Goal: Information Seeking & Learning: Learn about a topic

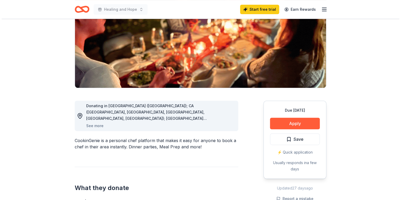
scroll to position [84, 0]
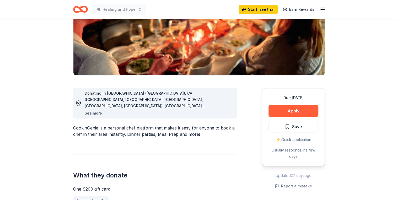
click at [93, 113] on button "See more" at bounding box center [93, 113] width 17 height 6
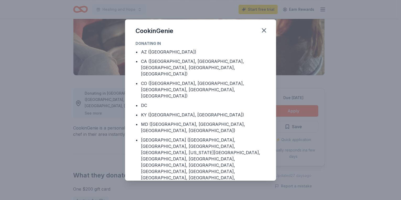
click at [95, 113] on div "CookinGenie Donating in • AZ ([GEOGRAPHIC_DATA]) • CA ([GEOGRAPHIC_DATA], [GEOG…" at bounding box center [200, 100] width 401 height 200
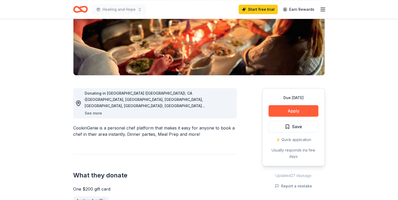
click at [96, 112] on button "See more" at bounding box center [93, 113] width 17 height 6
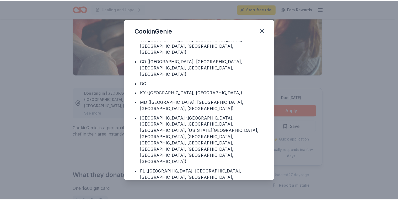
scroll to position [55, 0]
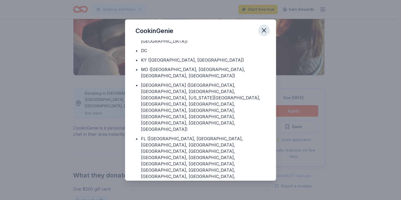
click at [265, 30] on icon "button" at bounding box center [263, 30] width 7 height 7
